Goal: Task Accomplishment & Management: Use online tool/utility

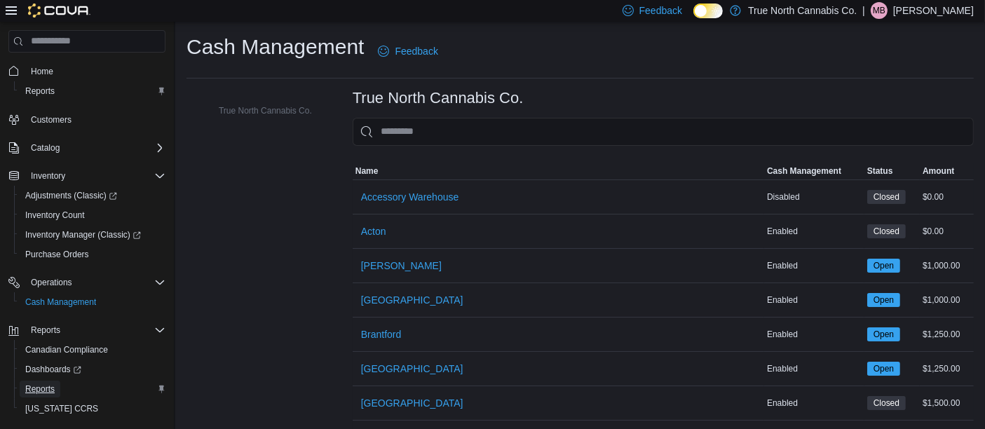
click at [46, 390] on span "Reports" at bounding box center [39, 388] width 29 height 11
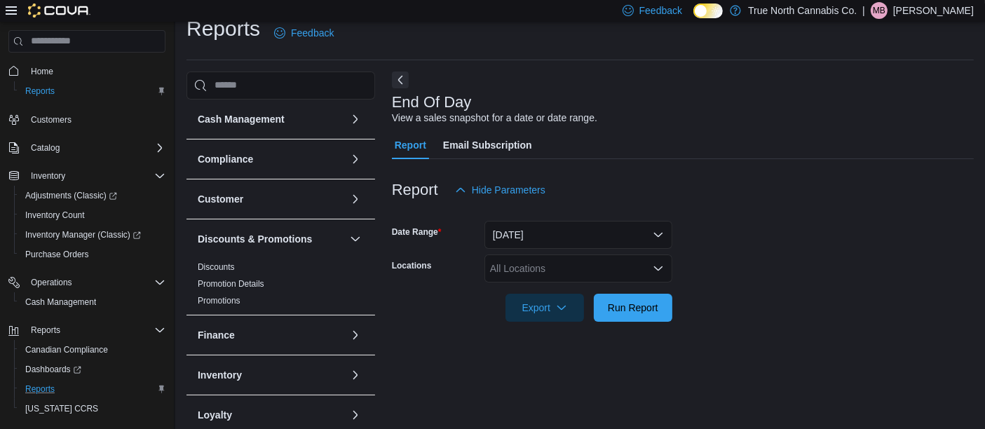
scroll to position [21, 0]
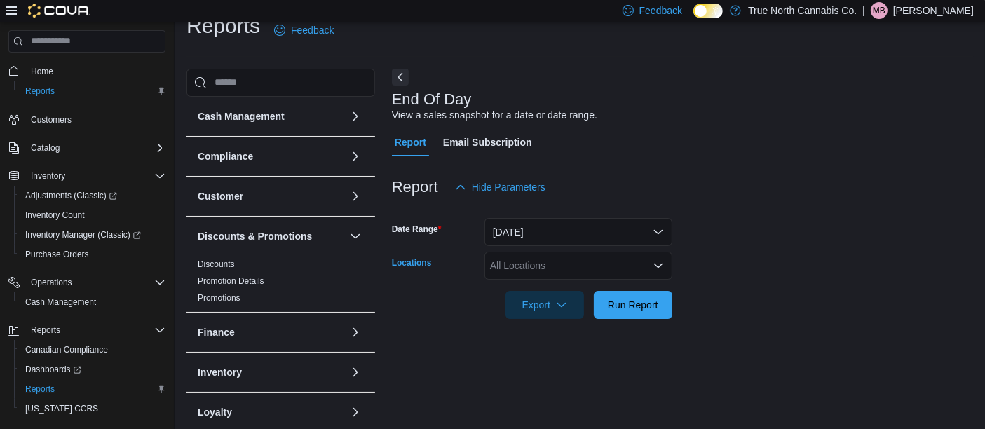
click at [522, 268] on div "All Locations" at bounding box center [578, 266] width 188 height 28
type input "***"
click at [538, 239] on span "New Liskeard" at bounding box center [544, 240] width 60 height 14
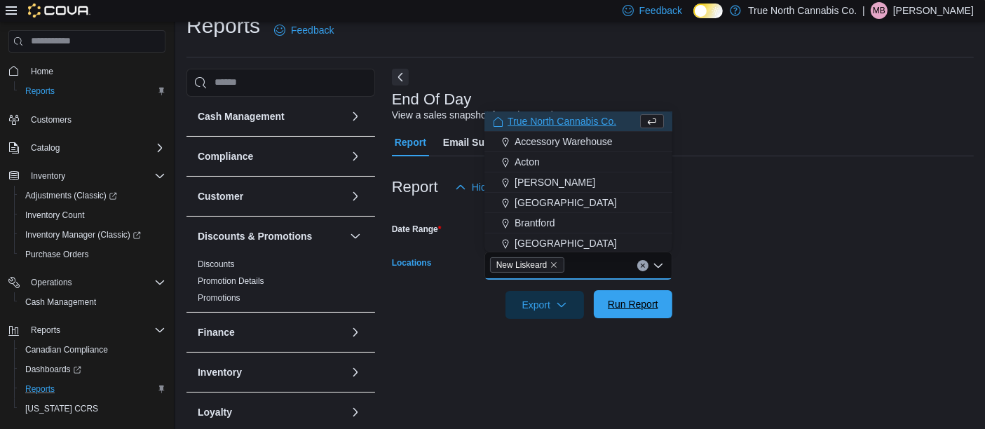
click at [615, 301] on span "Run Report" at bounding box center [633, 304] width 50 height 14
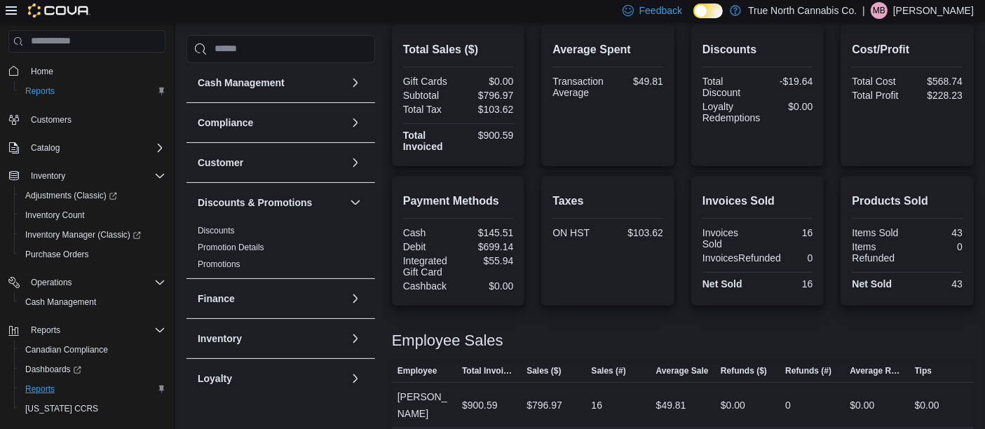
scroll to position [341, 0]
